Goal: Task Accomplishment & Management: Complete application form

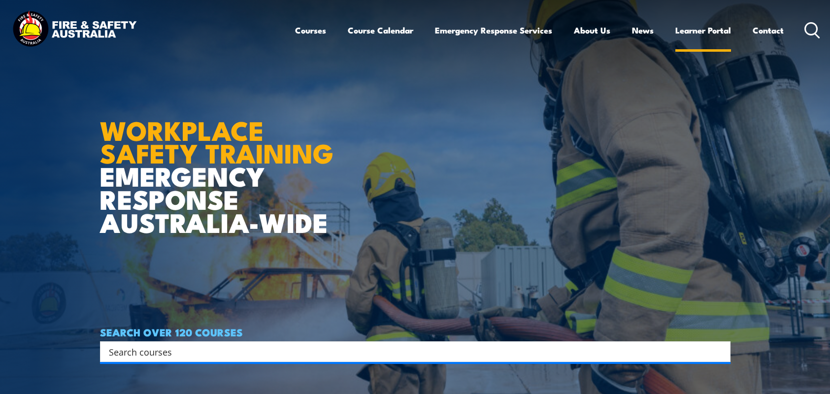
click at [701, 32] on link "Learner Portal" at bounding box center [704, 30] width 56 height 26
click at [697, 33] on link "Learner Portal" at bounding box center [704, 30] width 56 height 26
click at [707, 32] on link "Learner Portal" at bounding box center [704, 30] width 56 height 26
click at [819, 29] on icon at bounding box center [813, 30] width 16 height 16
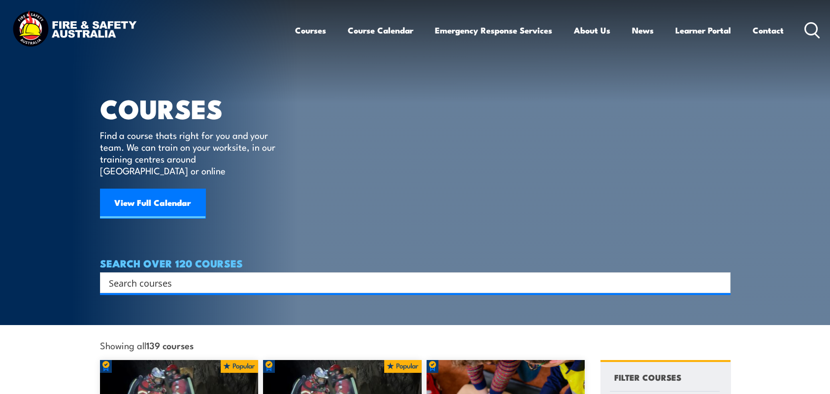
click at [107, 34] on img at bounding box center [74, 30] width 129 height 42
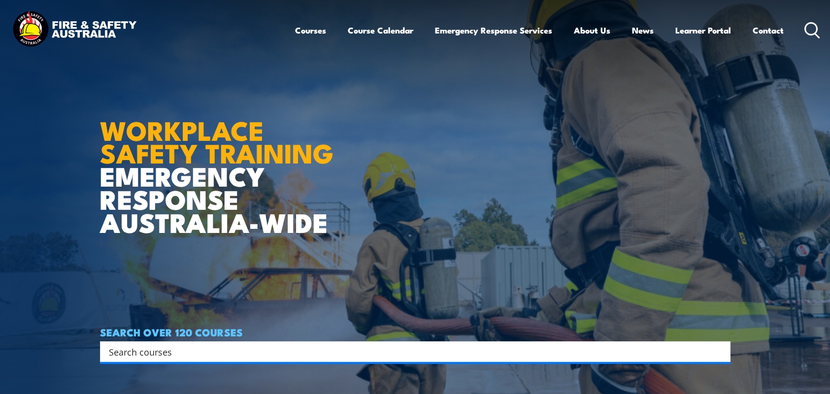
click at [818, 33] on icon at bounding box center [813, 30] width 16 height 16
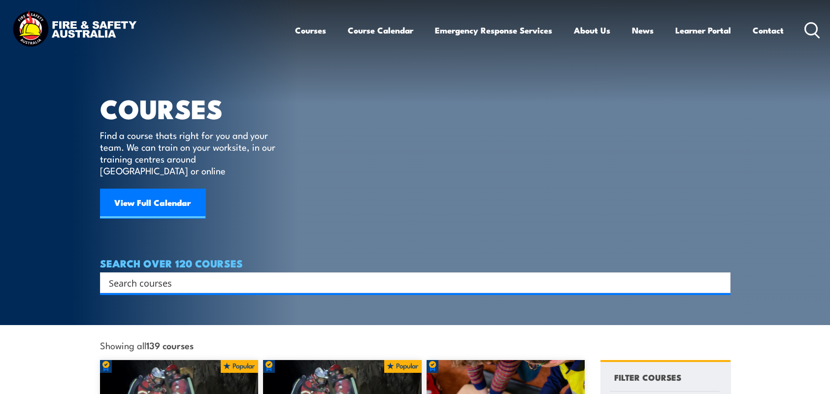
click at [413, 275] on input "Search input" at bounding box center [409, 282] width 600 height 15
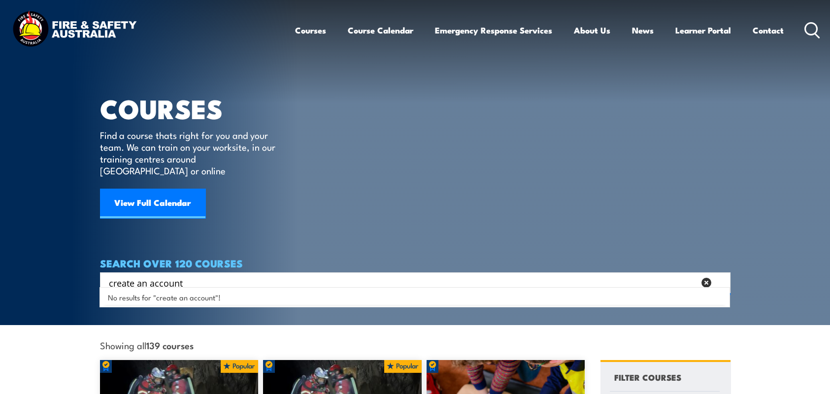
type input "create an account"
click at [710, 278] on icon at bounding box center [707, 283] width 10 height 10
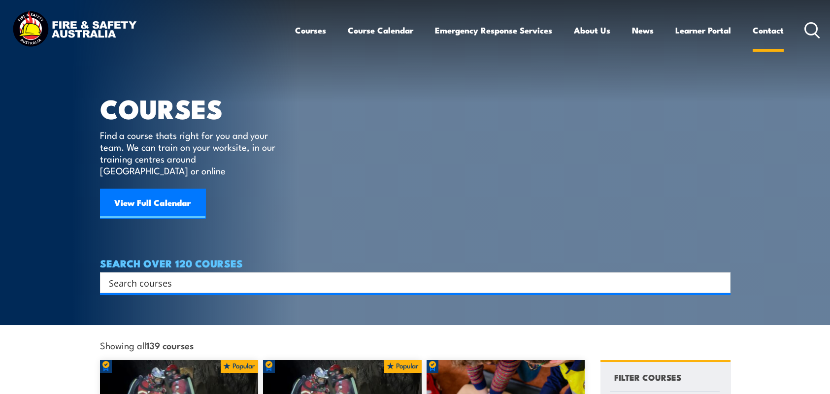
click at [765, 30] on link "Contact" at bounding box center [768, 30] width 31 height 26
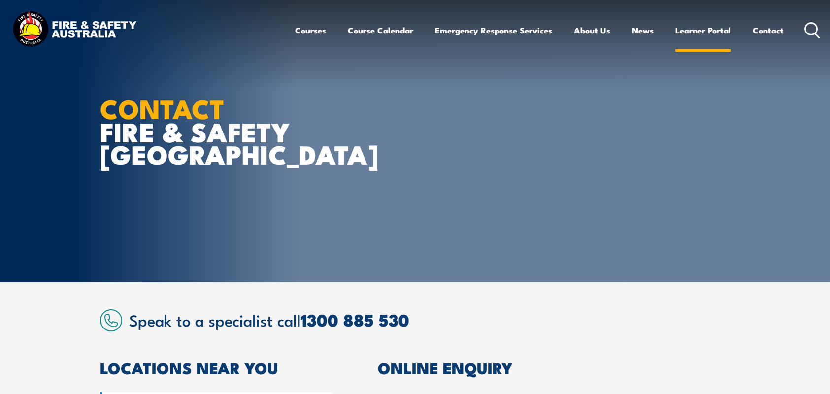
click at [710, 33] on link "Learner Portal" at bounding box center [704, 30] width 56 height 26
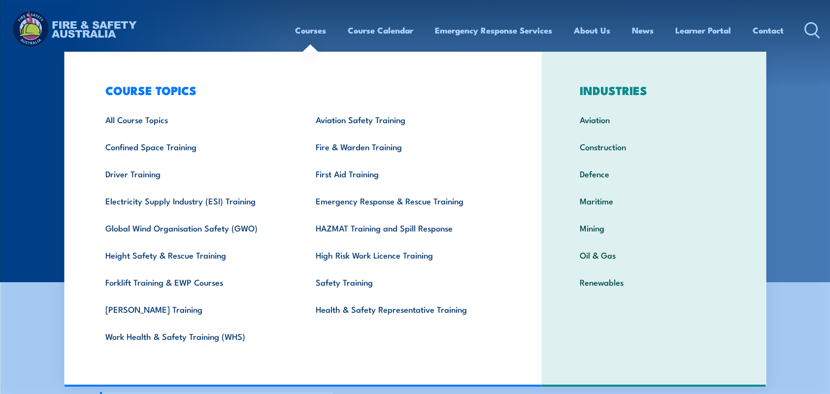
click at [302, 32] on link "Courses" at bounding box center [310, 30] width 31 height 26
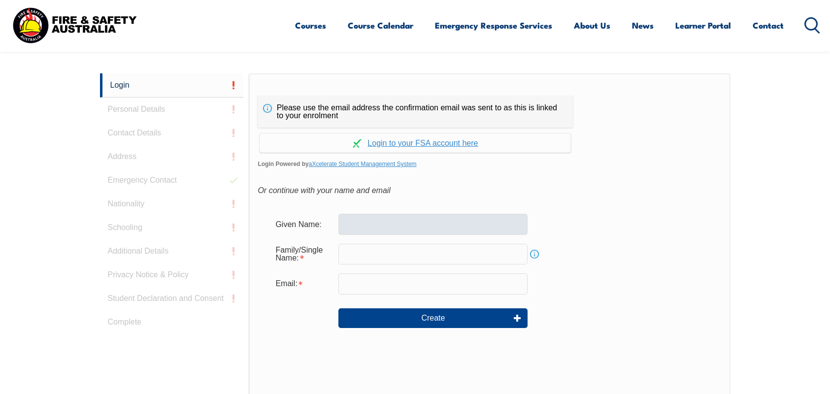
scroll to position [262, 0]
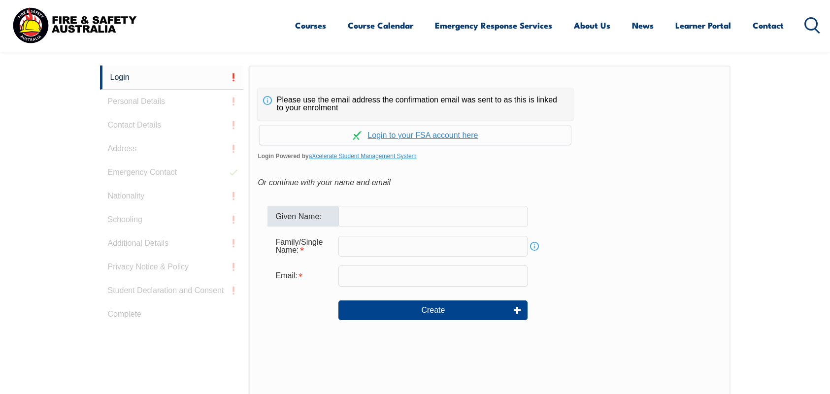
click at [379, 218] on input "text" at bounding box center [433, 216] width 189 height 21
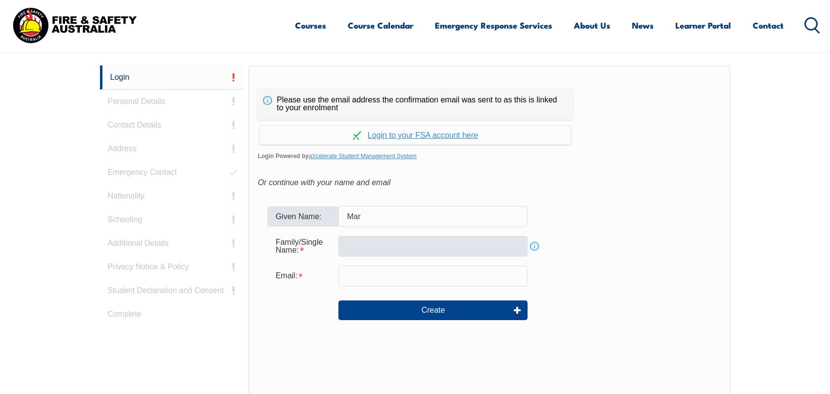
type input "Mar"
click at [372, 246] on input "text" at bounding box center [433, 246] width 189 height 21
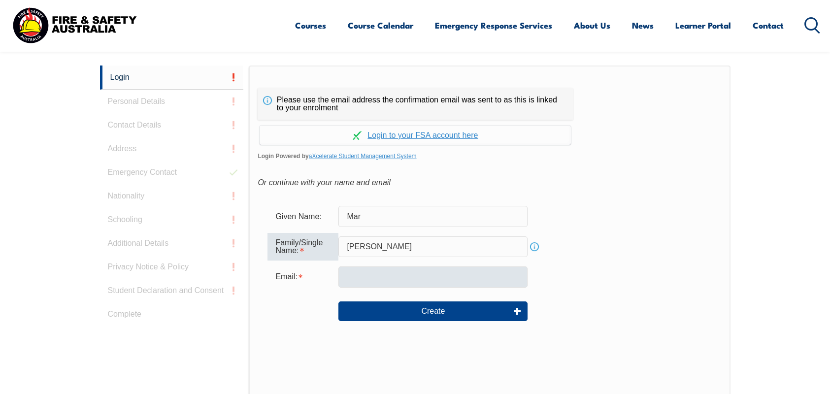
type input "Fernando"
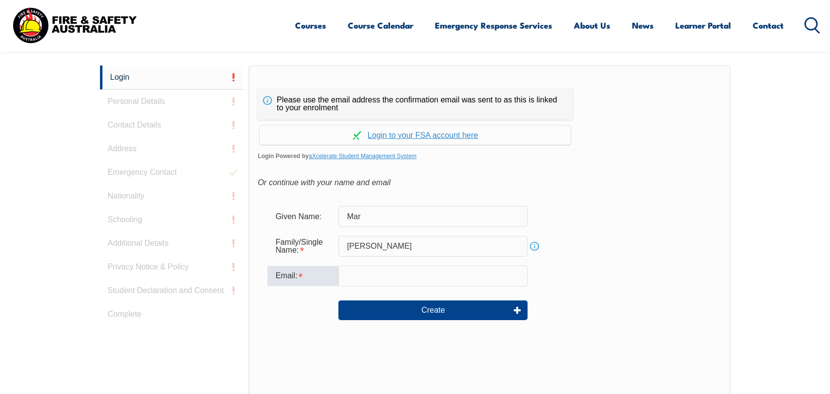
click at [386, 271] on input "email" at bounding box center [433, 276] width 189 height 21
type input "safety@nteg.com.au"
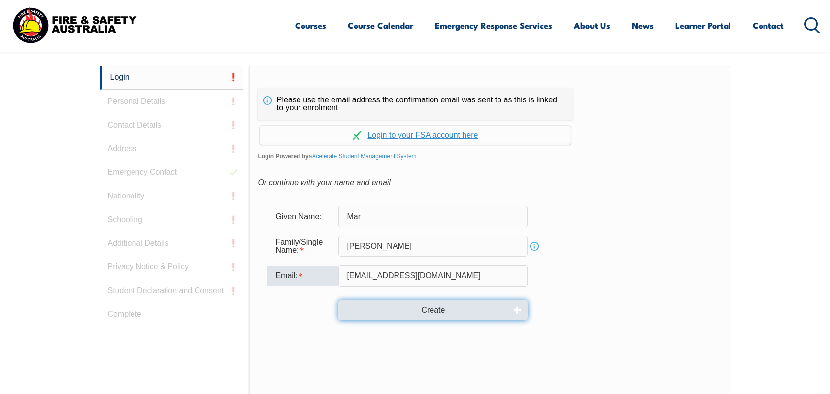
click at [405, 304] on button "Create" at bounding box center [433, 311] width 189 height 20
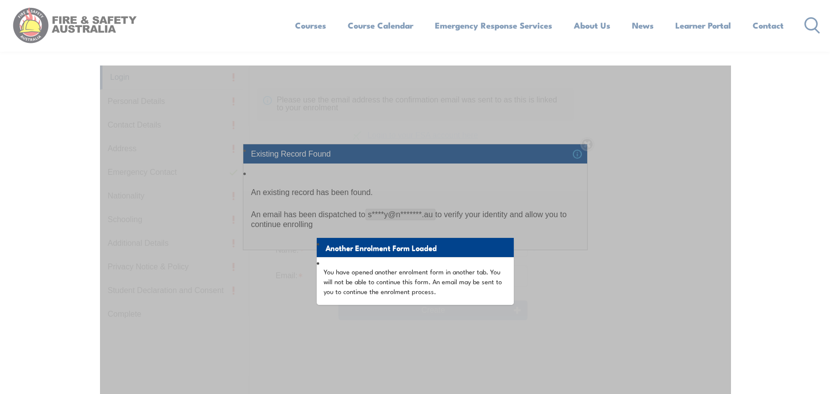
click at [593, 171] on div "Another Enrolment Form Loaded You have opened another enrolment form in another…" at bounding box center [415, 312] width 631 height 492
click at [561, 146] on div "Another Enrolment Form Loaded You have opened another enrolment form in another…" at bounding box center [415, 312] width 631 height 492
click at [491, 255] on li "Another Enrolment Form Loaded" at bounding box center [415, 247] width 197 height 19
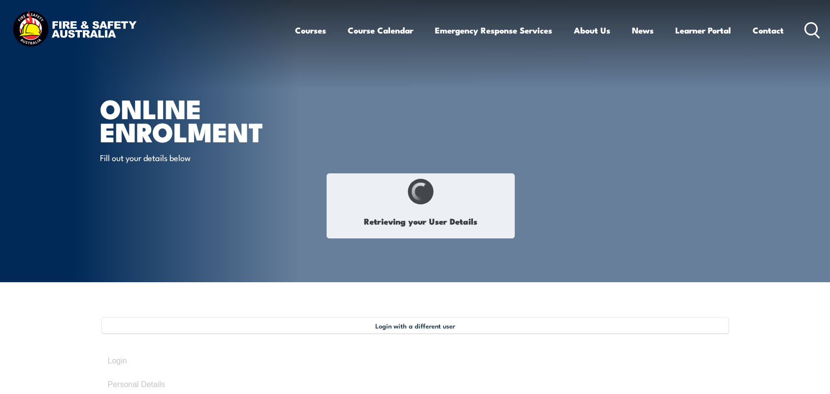
select select "Miss"
type input "Ashleigh"
type input "Ash"
type input "[PERSON_NAME]"
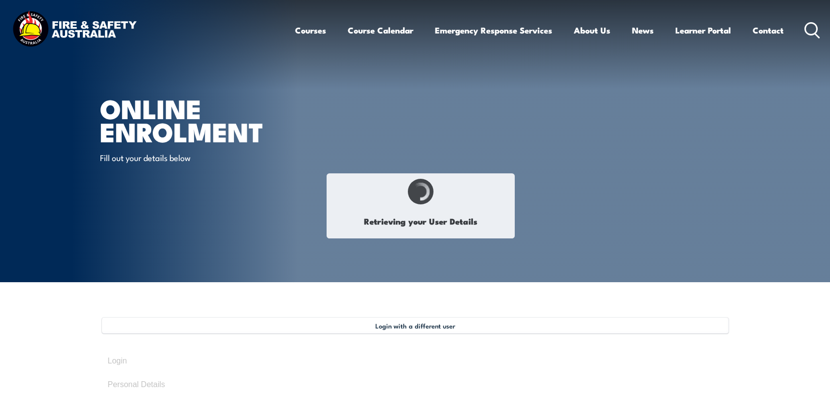
type input "[DATE]"
type input "7HL56QYNA2"
select select "F"
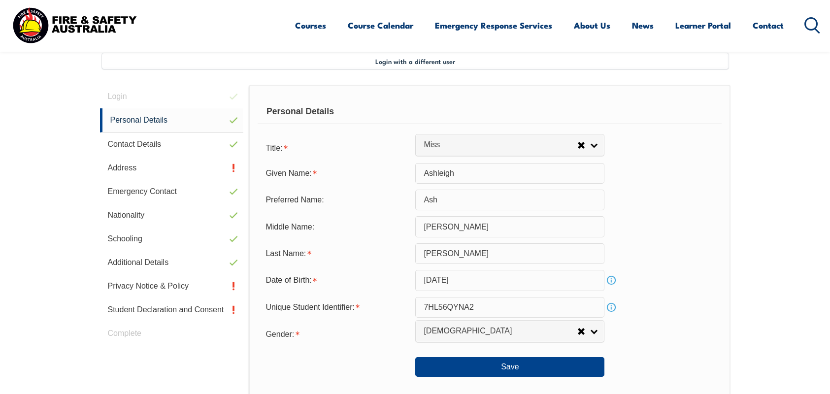
scroll to position [269, 0]
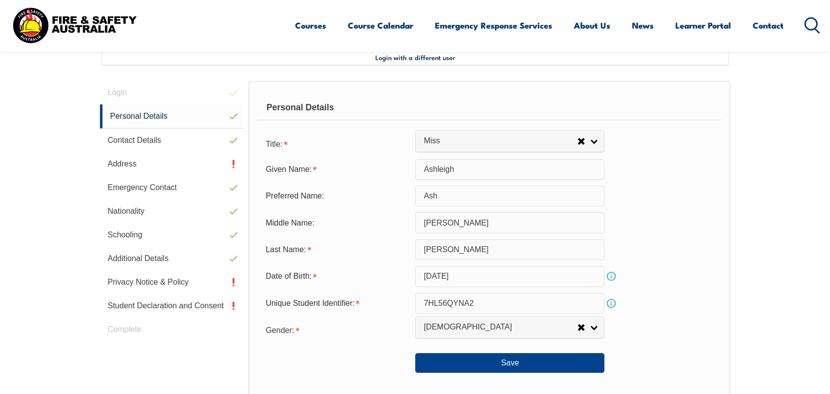
click at [458, 174] on input "Ashleigh" at bounding box center [509, 169] width 189 height 21
drag, startPoint x: 458, startPoint y: 174, endPoint x: 447, endPoint y: 168, distance: 13.0
click at [447, 168] on input "Ashleigh" at bounding box center [509, 169] width 189 height 21
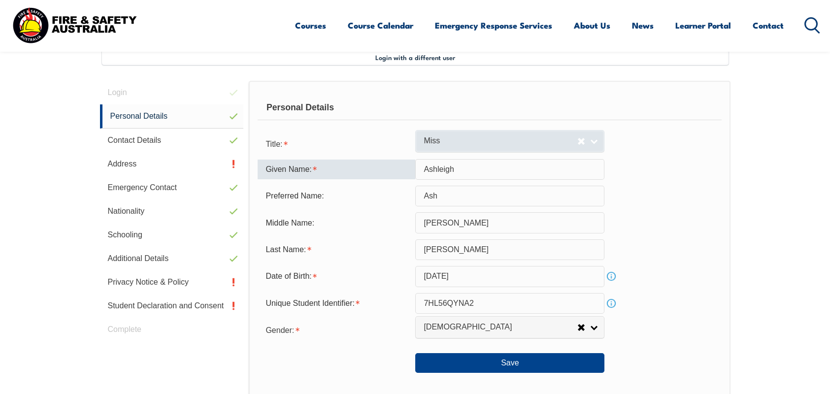
click at [457, 146] on link "Miss" at bounding box center [509, 141] width 189 height 22
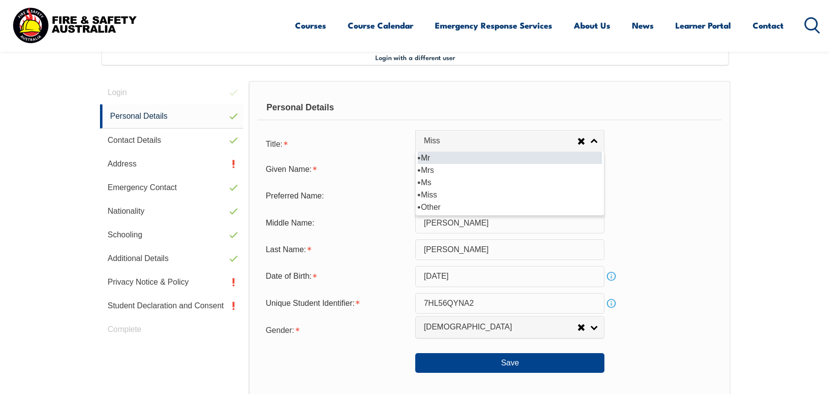
click at [470, 160] on li "Mr" at bounding box center [510, 158] width 184 height 12
select select "Mr"
click at [472, 168] on input "Ashleigh" at bounding box center [509, 169] width 189 height 21
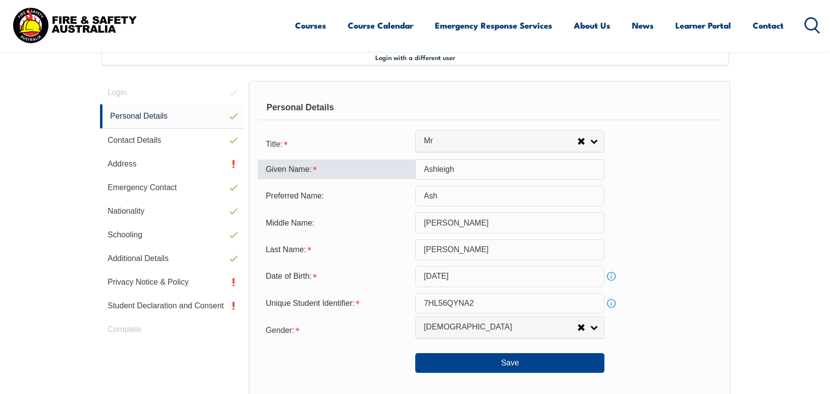
click at [472, 168] on input "Ashleigh" at bounding box center [509, 169] width 189 height 21
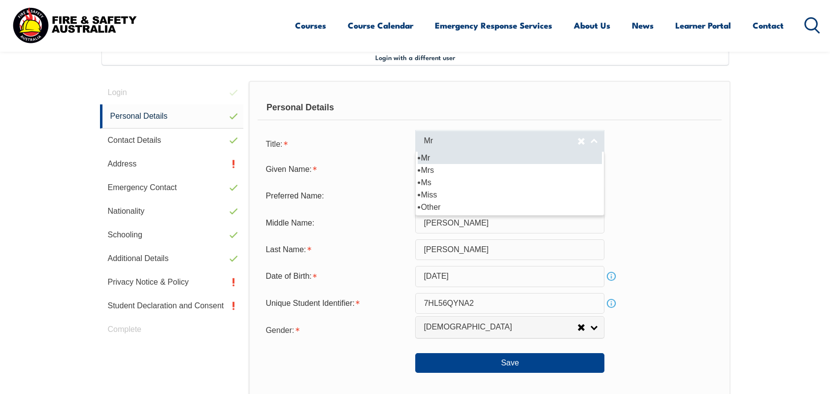
click at [467, 142] on span "Mr" at bounding box center [501, 141] width 154 height 10
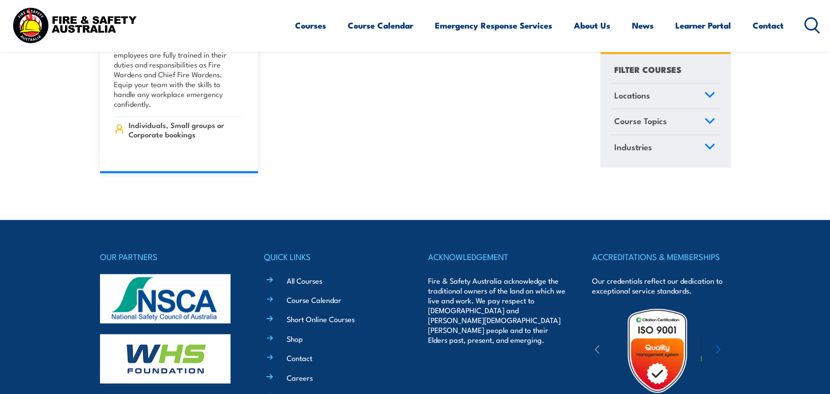
scroll to position [11534, 0]
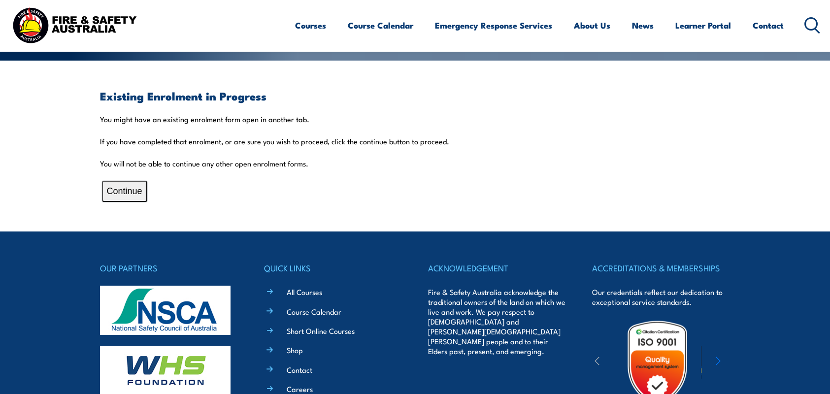
scroll to position [197, 0]
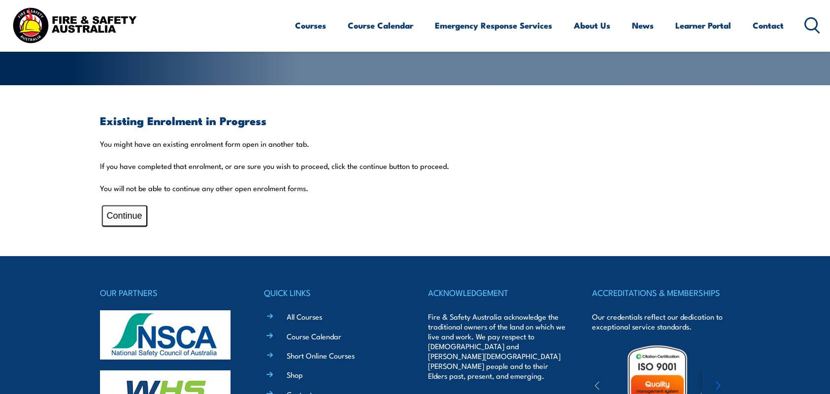
click at [135, 211] on button "Continue" at bounding box center [124, 215] width 45 height 21
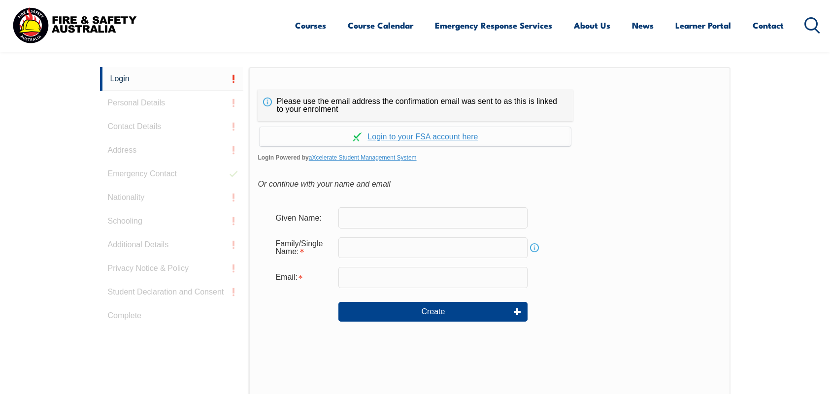
scroll to position [262, 0]
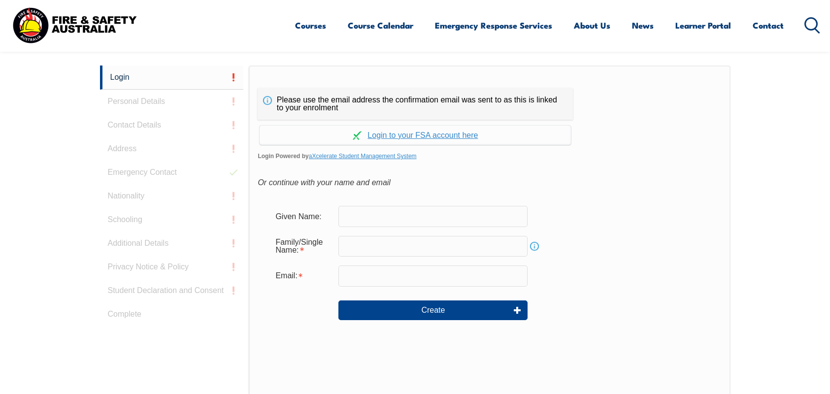
click at [393, 211] on input "text" at bounding box center [433, 216] width 189 height 21
type input "Mar"
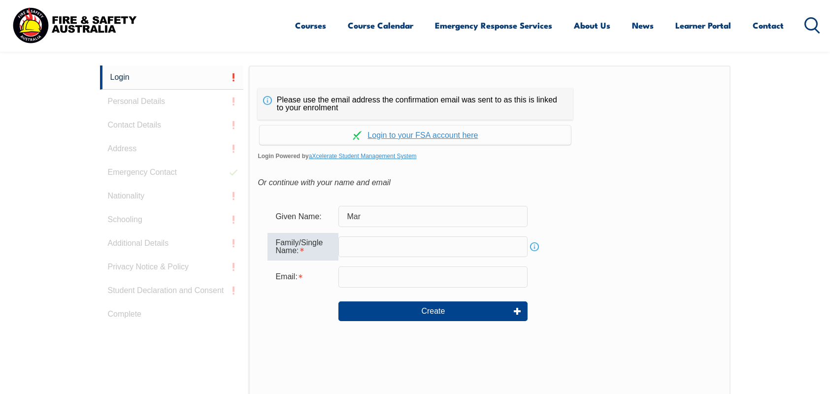
click at [384, 248] on input "text" at bounding box center [433, 247] width 189 height 21
type input "[PERSON_NAME]"
click at [402, 279] on input "email" at bounding box center [433, 277] width 189 height 21
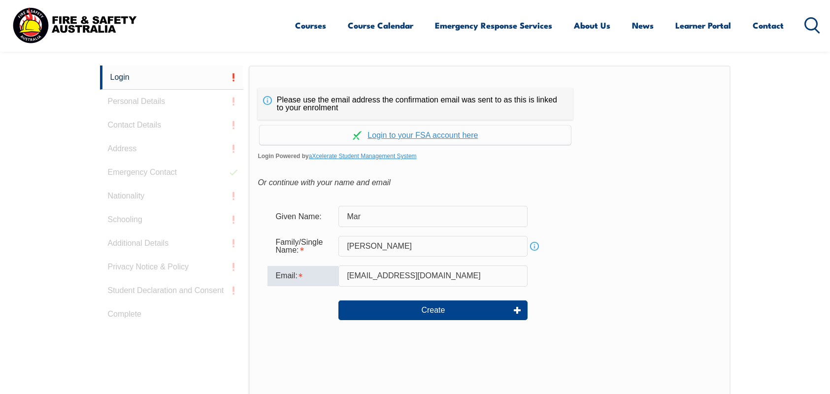
click at [474, 278] on input "[EMAIL_ADDRESS][DOMAIN_NAME]" at bounding box center [433, 276] width 189 height 21
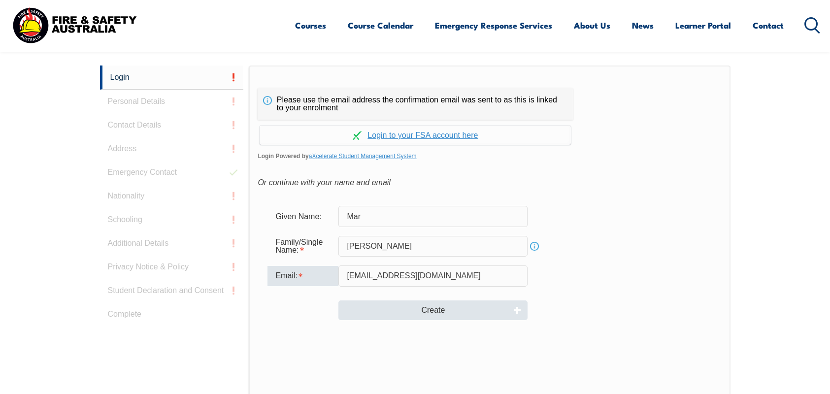
type input "[EMAIL_ADDRESS][DOMAIN_NAME]"
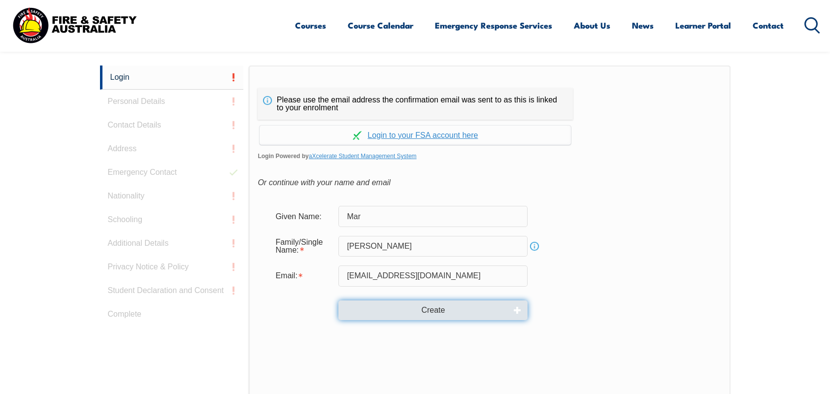
click at [442, 305] on button "Create" at bounding box center [433, 311] width 189 height 20
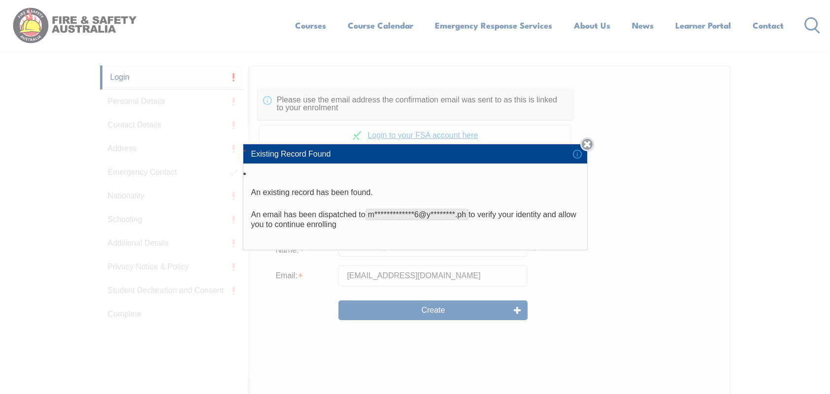
click at [594, 145] on link "Close" at bounding box center [588, 144] width 14 height 14
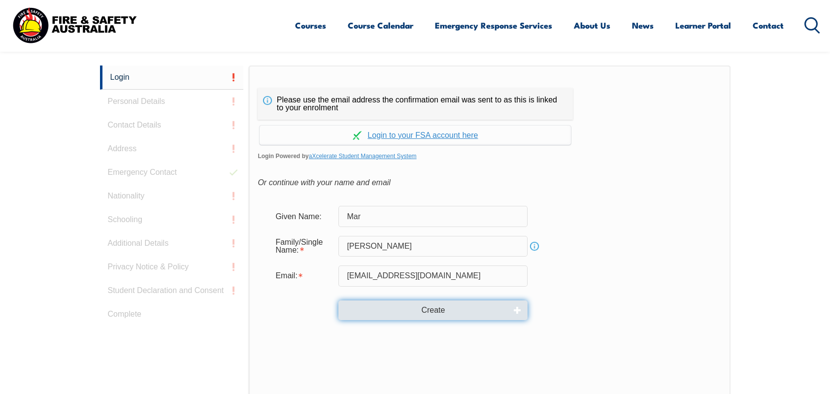
click at [457, 308] on button "Create" at bounding box center [433, 311] width 189 height 20
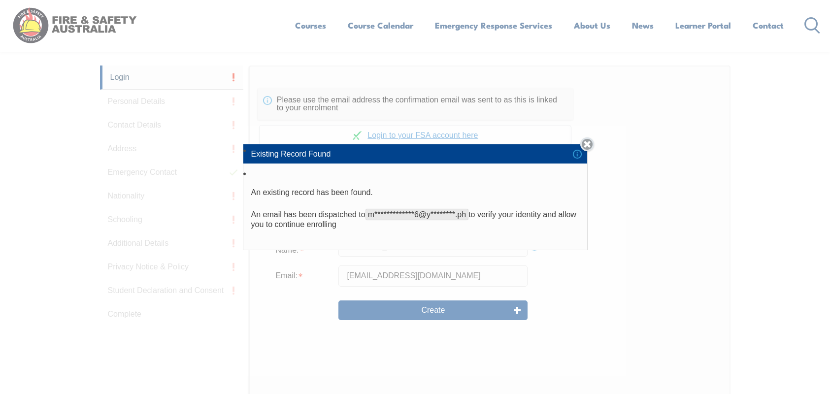
click at [591, 146] on link "Close" at bounding box center [588, 144] width 14 height 14
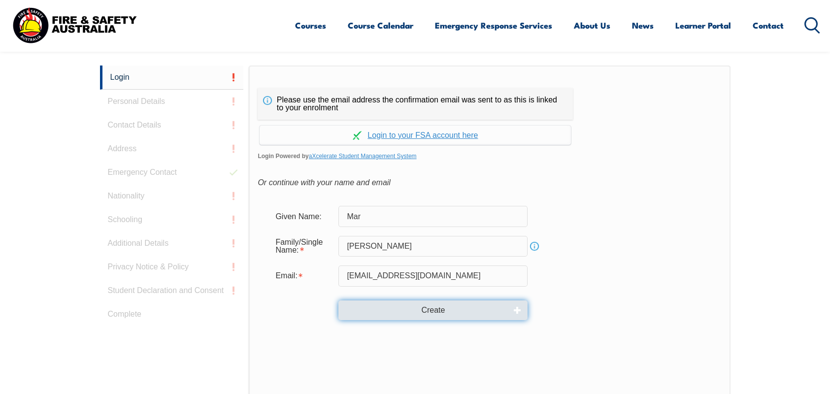
click at [435, 318] on button "Create" at bounding box center [433, 311] width 189 height 20
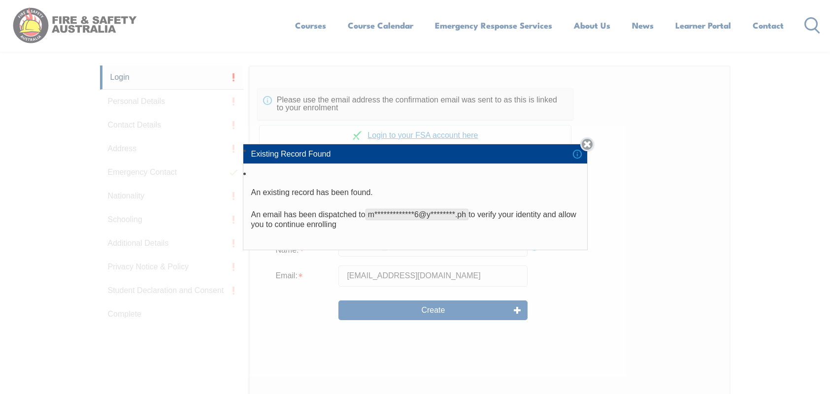
click at [587, 146] on link "Close" at bounding box center [588, 144] width 14 height 14
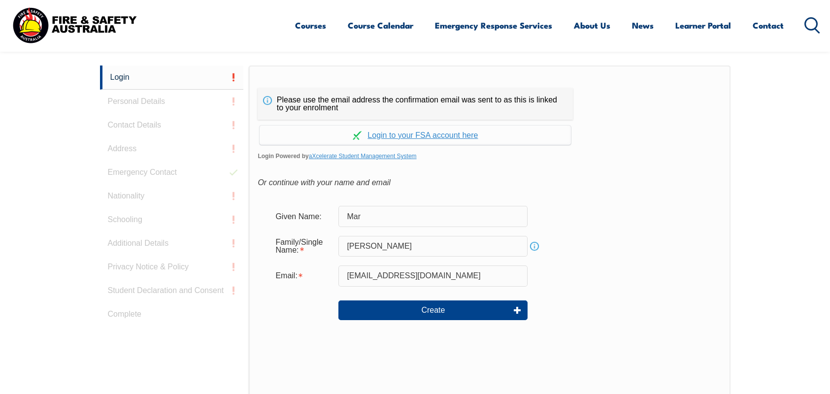
click at [138, 97] on div "Login Personal Details Contact Details Address Emergency Contact Nationality Sc…" at bounding box center [174, 312] width 149 height 492
click at [188, 171] on div "Login Personal Details Contact Details Address Emergency Contact Nationality Sc…" at bounding box center [174, 312] width 149 height 492
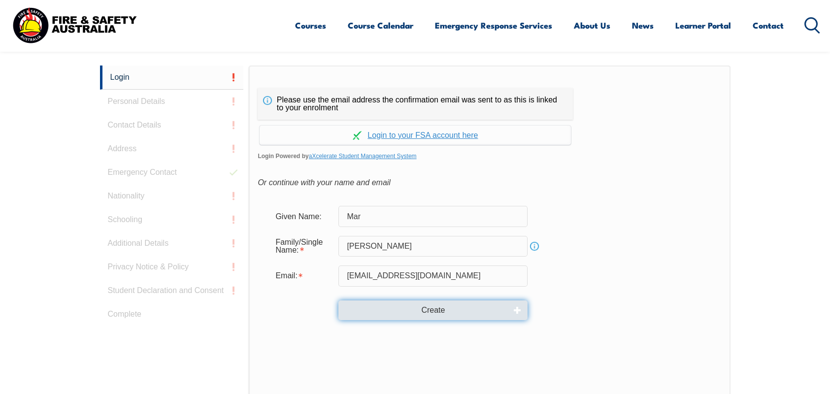
click at [474, 305] on button "Create" at bounding box center [433, 311] width 189 height 20
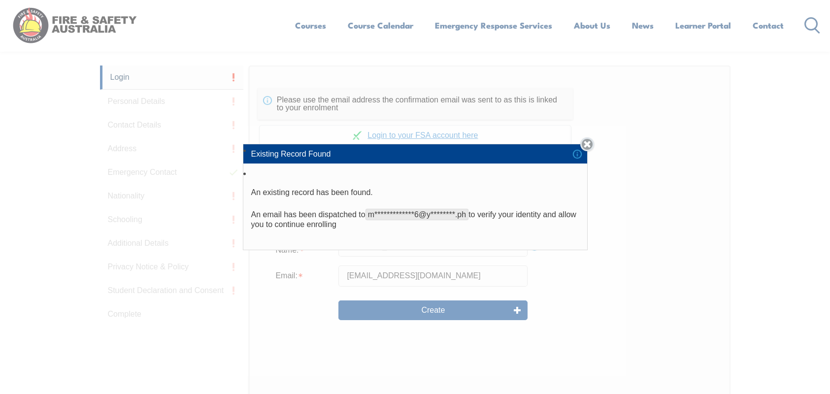
click at [592, 143] on link "Close" at bounding box center [588, 144] width 14 height 14
